Goal: Task Accomplishment & Management: Manage account settings

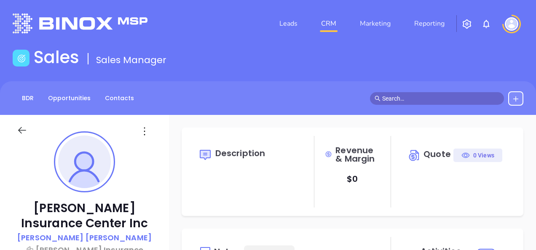
type input "[DATE]"
type input "[PERSON_NAME]"
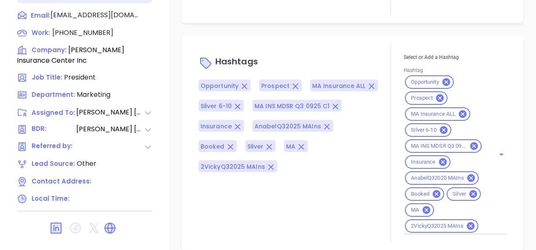
scroll to position [951, 0]
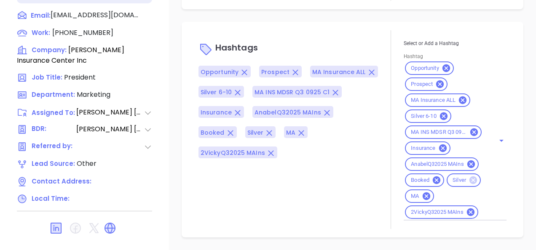
click at [468, 185] on icon at bounding box center [472, 180] width 9 height 9
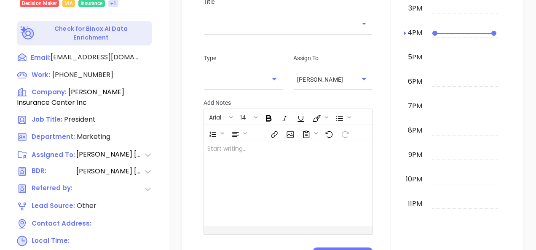
scroll to position [455, 0]
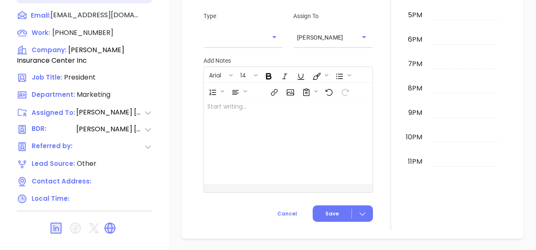
click at [115, 222] on icon at bounding box center [109, 228] width 13 height 13
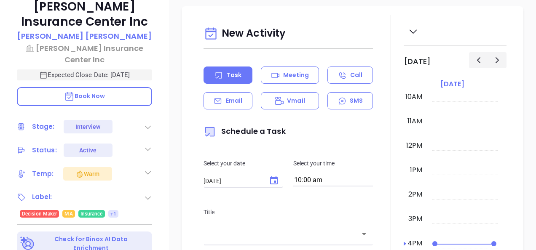
scroll to position [118, 0]
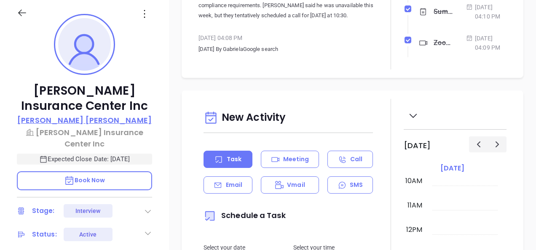
click at [77, 120] on p "[PERSON_NAME]" at bounding box center [84, 120] width 134 height 11
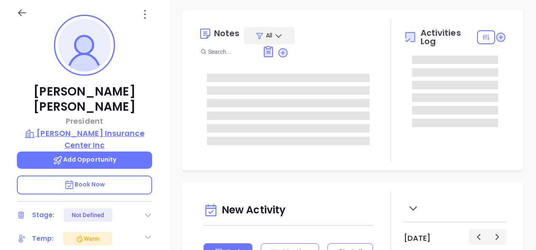
type input "[DATE]"
type input "[PERSON_NAME]"
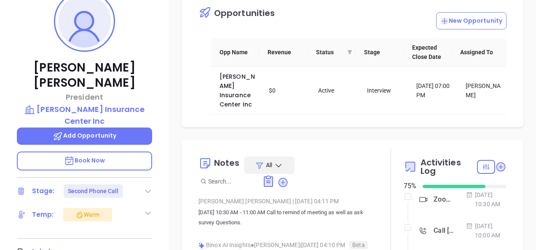
scroll to position [118, 0]
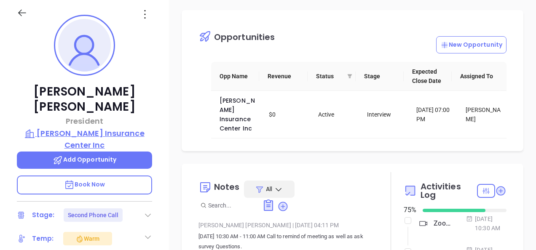
click at [90, 128] on p "[PERSON_NAME] Insurance Center Inc" at bounding box center [84, 139] width 135 height 23
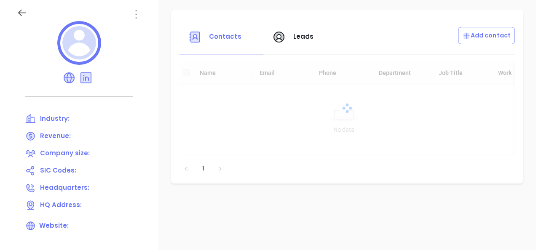
click at [136, 18] on icon at bounding box center [135, 14] width 1 height 8
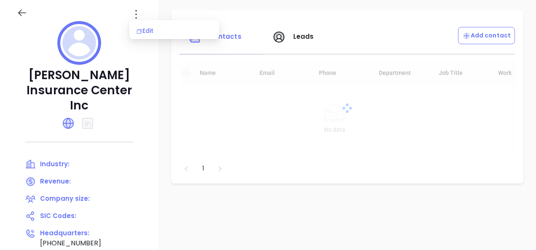
click at [157, 29] on div "Edit" at bounding box center [174, 30] width 76 height 9
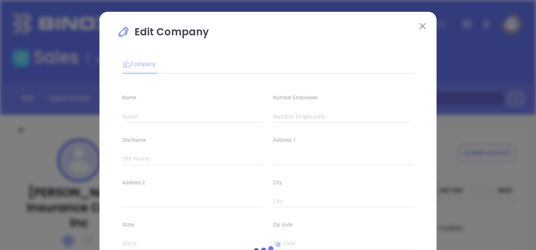
type input "[PERSON_NAME] Insurance Center Inc"
type input "Main"
type input "[GEOGRAPHIC_DATA]"
type input "[PHONE_NUMBER]"
type input "[URL][DOMAIN_NAME]"
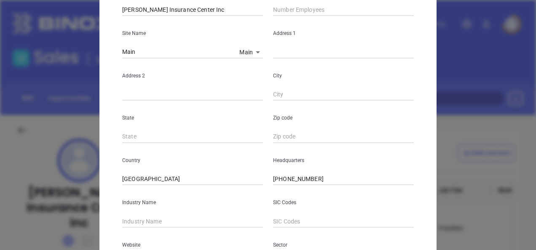
scroll to position [23, 0]
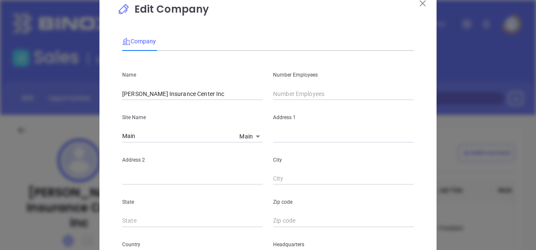
click at [241, 134] on body "Leads CRM Marketing Reporting Financial Leads Leads Sales Sales Manager BDR Opp…" at bounding box center [268, 125] width 536 height 250
click at [246, 132] on li "Main" at bounding box center [250, 137] width 29 height 15
click at [283, 136] on input "text" at bounding box center [343, 136] width 141 height 13
paste input "[STREET_ADDRESS]"
drag, startPoint x: 375, startPoint y: 135, endPoint x: 400, endPoint y: 136, distance: 25.3
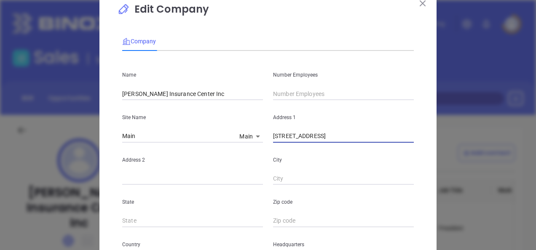
click at [400, 136] on input "[STREET_ADDRESS]" at bounding box center [343, 136] width 141 height 13
drag, startPoint x: 373, startPoint y: 137, endPoint x: 399, endPoint y: 136, distance: 26.1
click at [399, 136] on input "[STREET_ADDRESS]" at bounding box center [343, 136] width 141 height 13
type input "[STREET_ADDRESS]"
click at [280, 222] on input "text" at bounding box center [343, 221] width 141 height 13
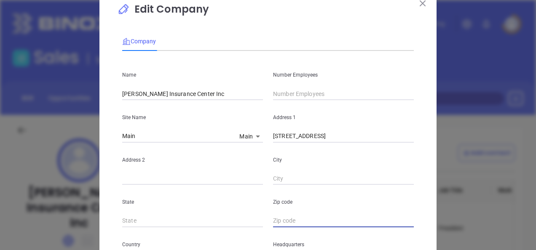
paste input "02343"
type input "02343"
click at [211, 226] on input "text" at bounding box center [192, 221] width 141 height 13
type input "MA"
drag, startPoint x: 335, startPoint y: 140, endPoint x: 358, endPoint y: 140, distance: 23.2
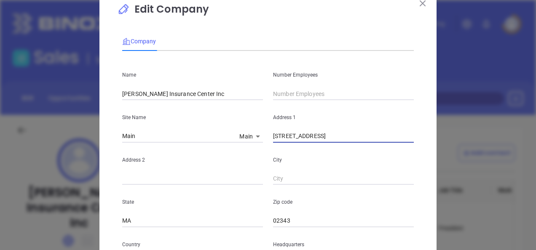
click at [358, 140] on input "[STREET_ADDRESS]" at bounding box center [343, 136] width 141 height 13
click at [303, 179] on input "text" at bounding box center [343, 179] width 141 height 13
paste input "[PERSON_NAME]"
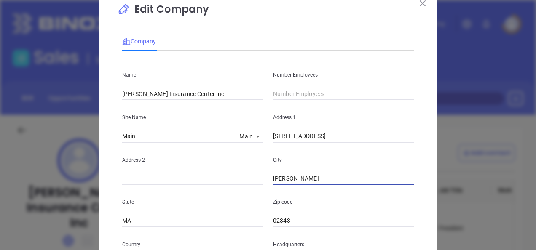
type input "[PERSON_NAME]"
drag, startPoint x: 335, startPoint y: 139, endPoint x: 413, endPoint y: 136, distance: 78.0
click at [413, 136] on div "Address [STREET_ADDRESS]" at bounding box center [343, 121] width 151 height 43
type input "[STREET_ADDRESS]"
click at [284, 95] on input "text" at bounding box center [343, 94] width 141 height 13
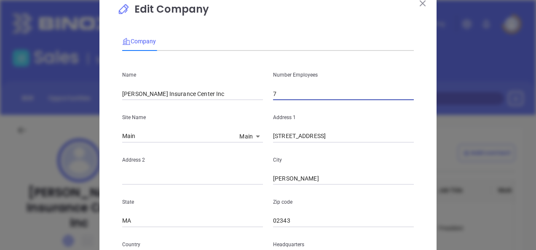
type input "7"
click at [208, 115] on p "Site Name" at bounding box center [192, 117] width 141 height 9
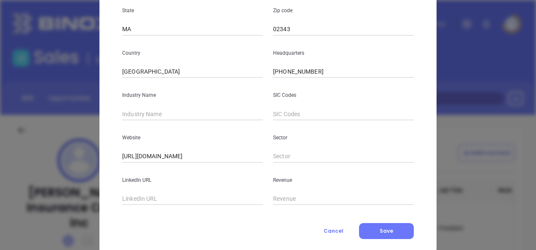
scroll to position [233, 0]
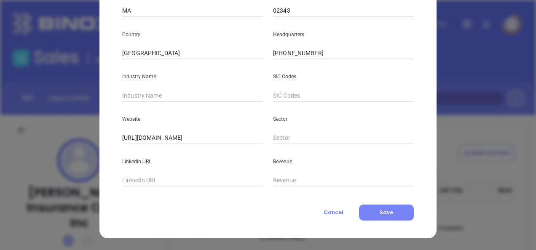
click at [369, 209] on button "Save" at bounding box center [386, 213] width 55 height 16
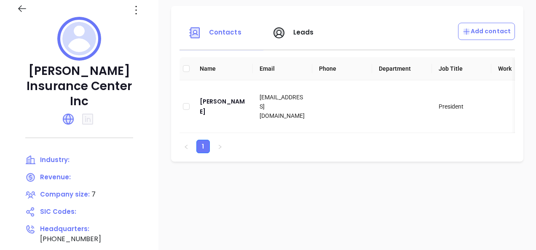
scroll to position [84, 0]
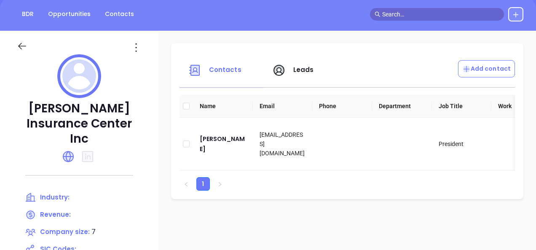
click at [147, 39] on div at bounding box center [79, 43] width 135 height 24
click at [136, 47] on icon at bounding box center [135, 47] width 1 height 8
click at [162, 62] on div "Edit" at bounding box center [189, 63] width 76 height 9
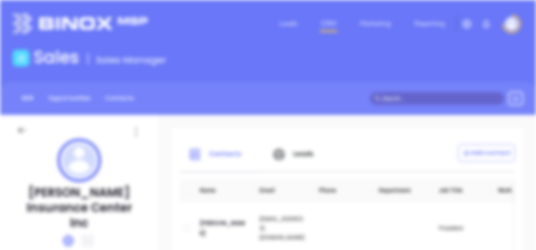
scroll to position [0, 0]
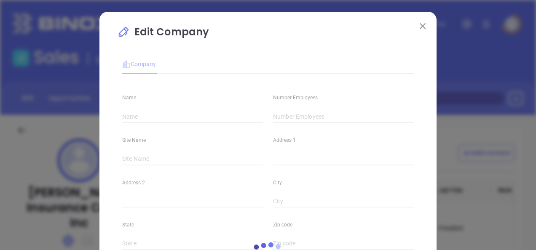
type input "[PERSON_NAME] Insurance Center Inc"
type input "7"
type input "Main"
type input "[STREET_ADDRESS]"
type input "[PERSON_NAME]"
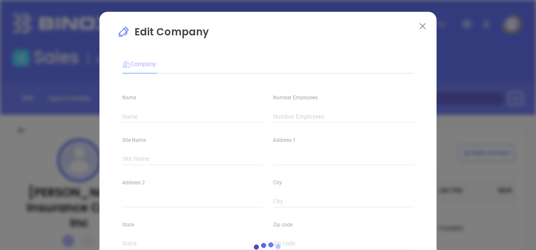
type input "MA"
type input "02343"
type input "[GEOGRAPHIC_DATA]"
type input "[PHONE_NUMBER]"
type input "[URL][DOMAIN_NAME]"
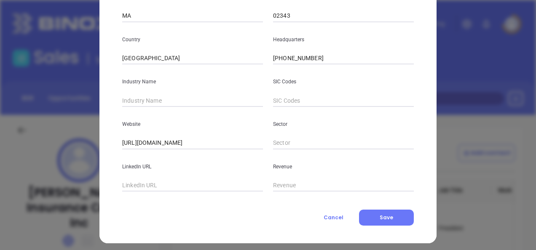
scroll to position [233, 0]
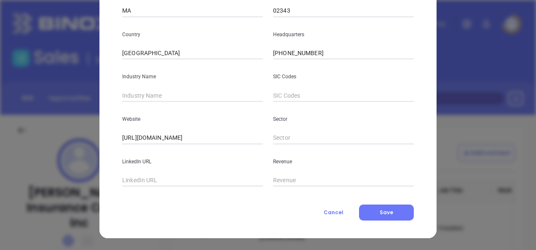
click at [160, 98] on input "text" at bounding box center [192, 95] width 141 height 13
type input "Insurance"
click at [369, 209] on button "Save" at bounding box center [386, 213] width 55 height 16
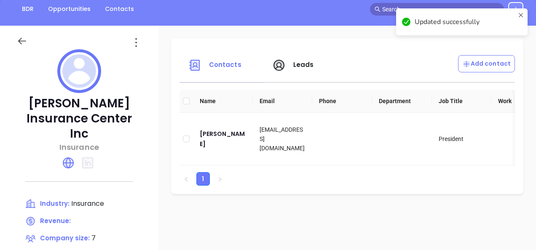
scroll to position [126, 0]
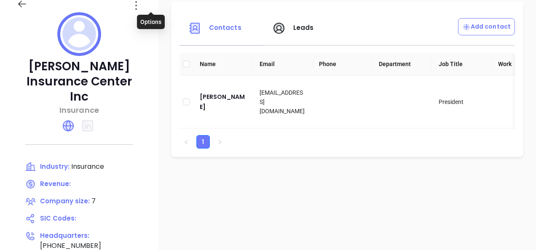
click at [143, 8] on icon at bounding box center [135, 5] width 13 height 13
click at [159, 19] on div "Edit" at bounding box center [189, 21] width 76 height 9
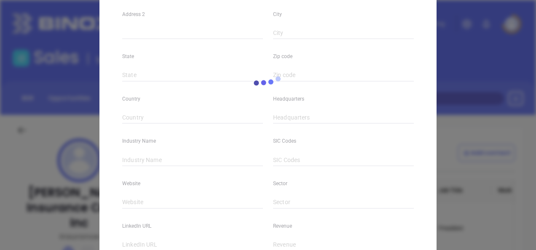
type input "[PERSON_NAME] Insurance Center Inc"
type input "7"
type input "Main"
type input "[STREET_ADDRESS]"
type input "[PERSON_NAME]"
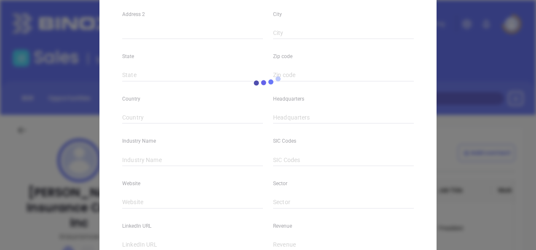
type input "MA"
type input "02343"
type input "[GEOGRAPHIC_DATA]"
type input "[PHONE_NUMBER]"
type input "Insurance"
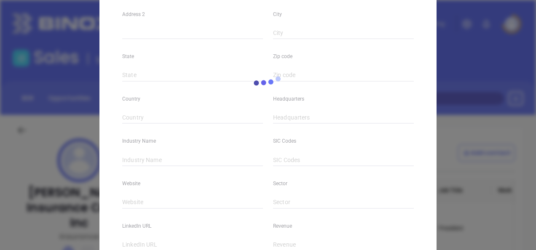
type input "[URL][DOMAIN_NAME]"
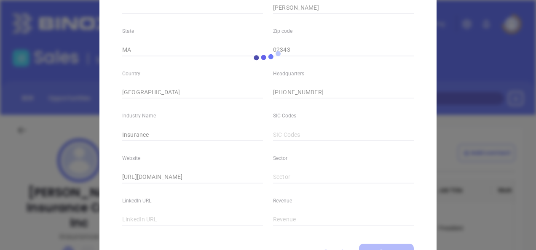
scroll to position [233, 0]
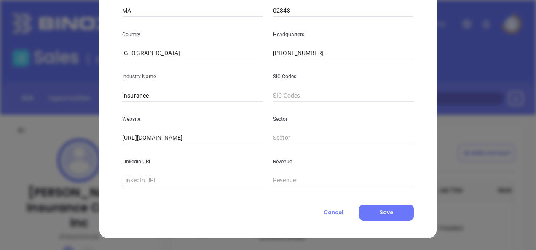
click at [162, 182] on input "text" at bounding box center [192, 180] width 141 height 13
paste input "[URL][DOMAIN_NAME][PERSON_NAME]"
type input "[URL][DOMAIN_NAME][PERSON_NAME]"
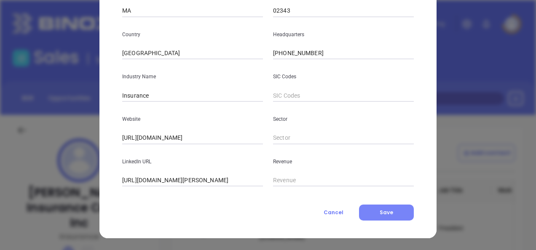
click at [374, 211] on button "Save" at bounding box center [386, 213] width 55 height 16
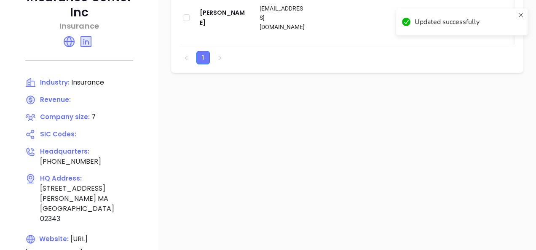
scroll to position [169, 0]
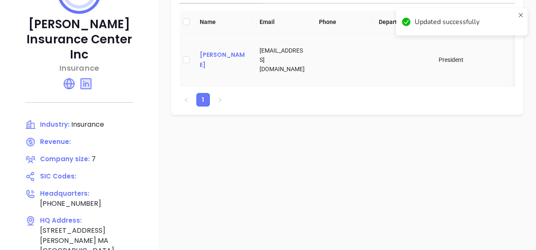
click at [236, 64] on div "[PERSON_NAME]" at bounding box center [223, 60] width 46 height 20
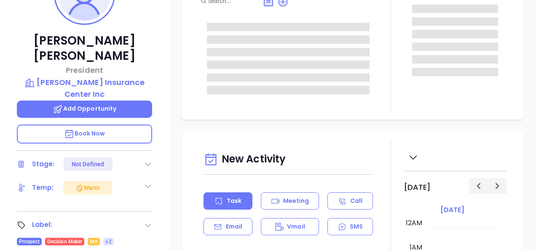
type input "[DATE]"
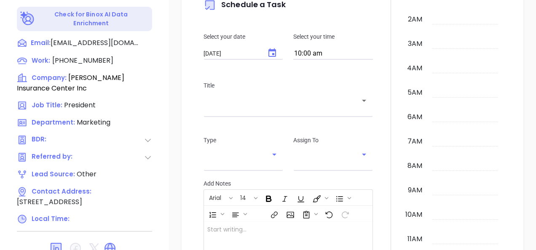
scroll to position [245, 0]
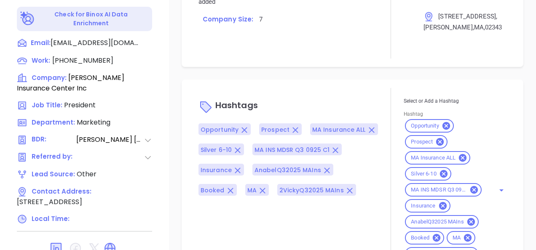
type input "[PERSON_NAME]"
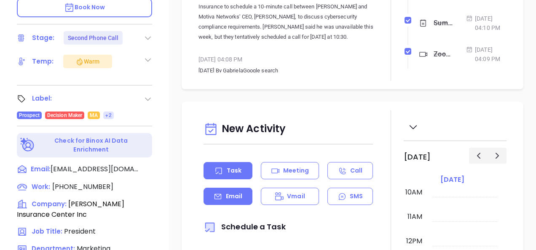
scroll to position [108, 0]
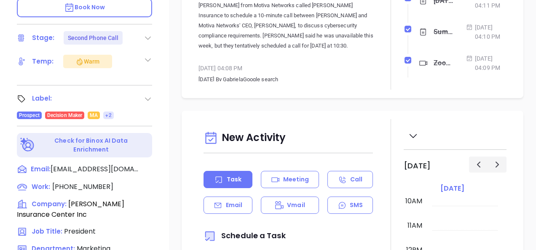
click at [145, 56] on icon at bounding box center [148, 60] width 8 height 8
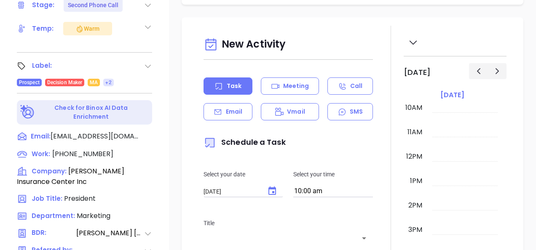
scroll to position [295, 0]
